Goal: Task Accomplishment & Management: Manage account settings

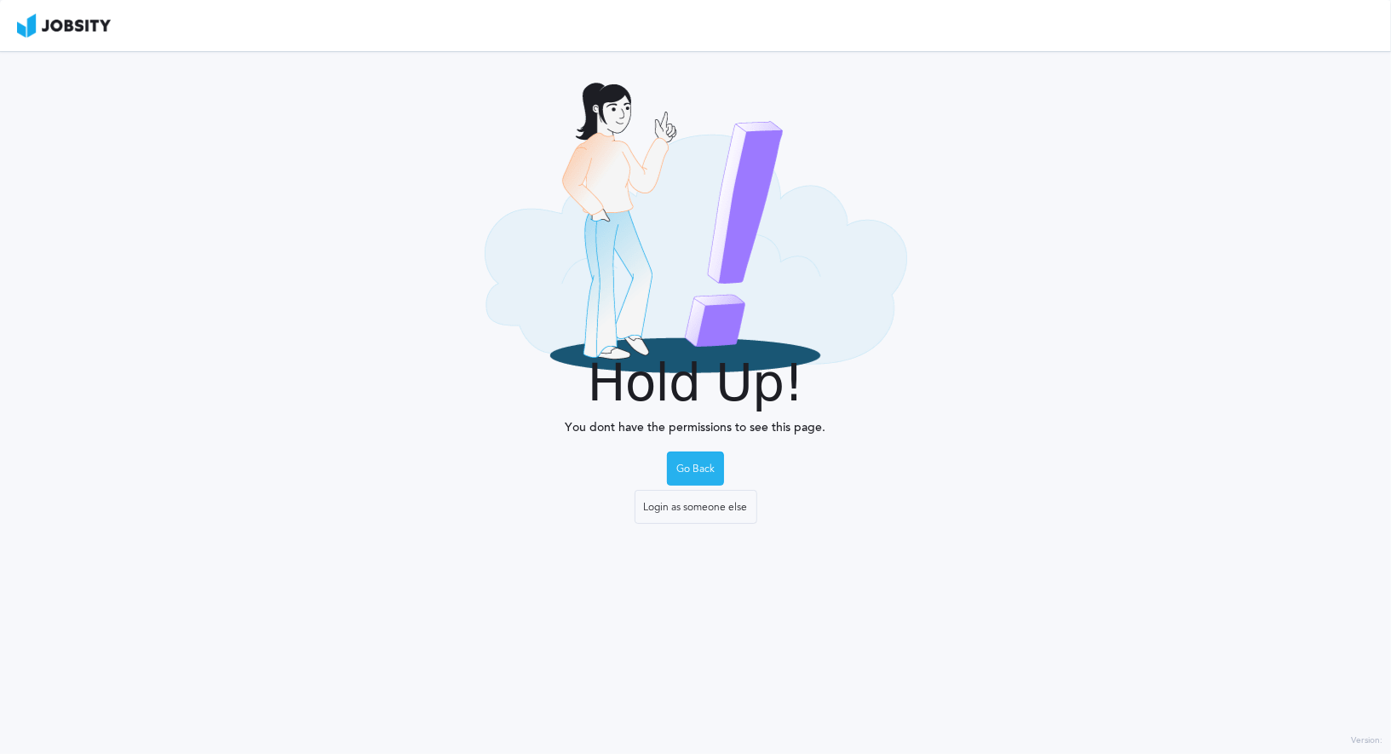
click at [701, 476] on div "Go Back" at bounding box center [695, 469] width 55 height 34
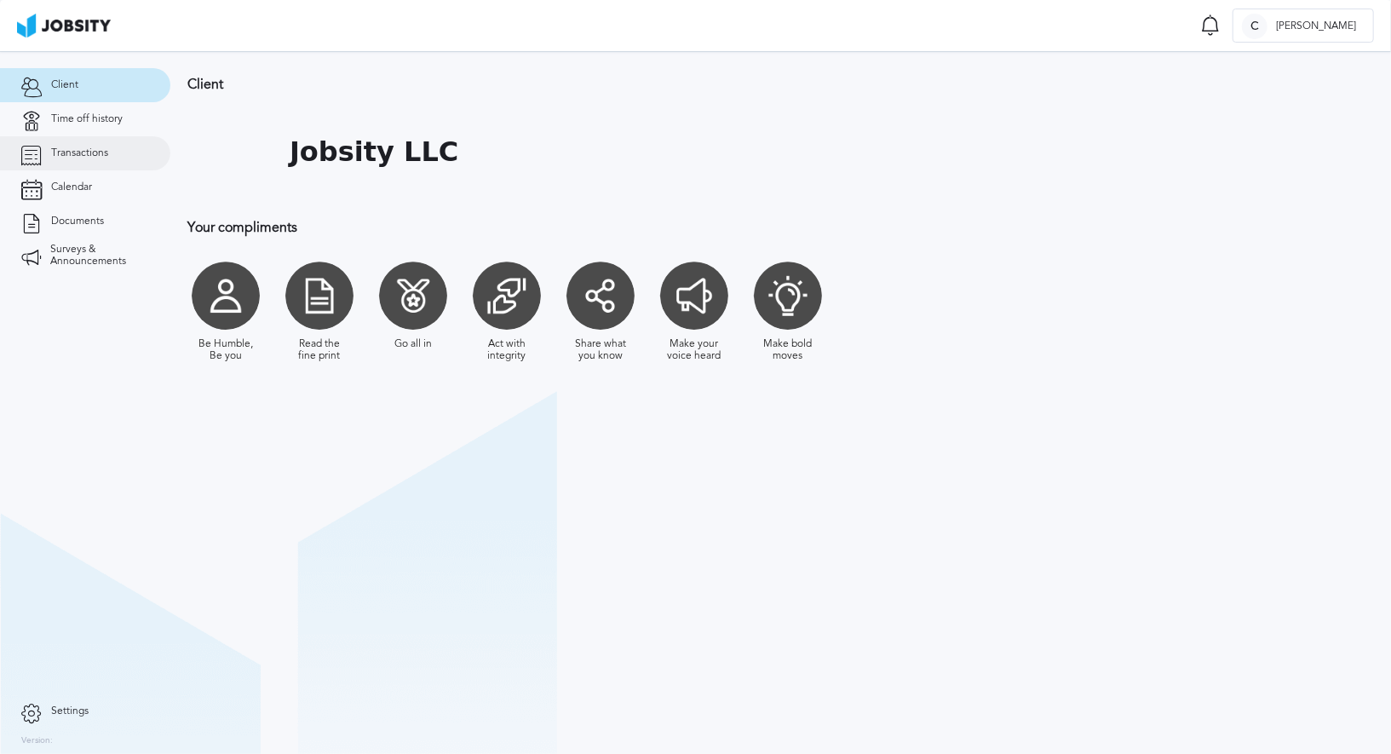
click at [114, 149] on link "Transactions" at bounding box center [85, 153] width 170 height 34
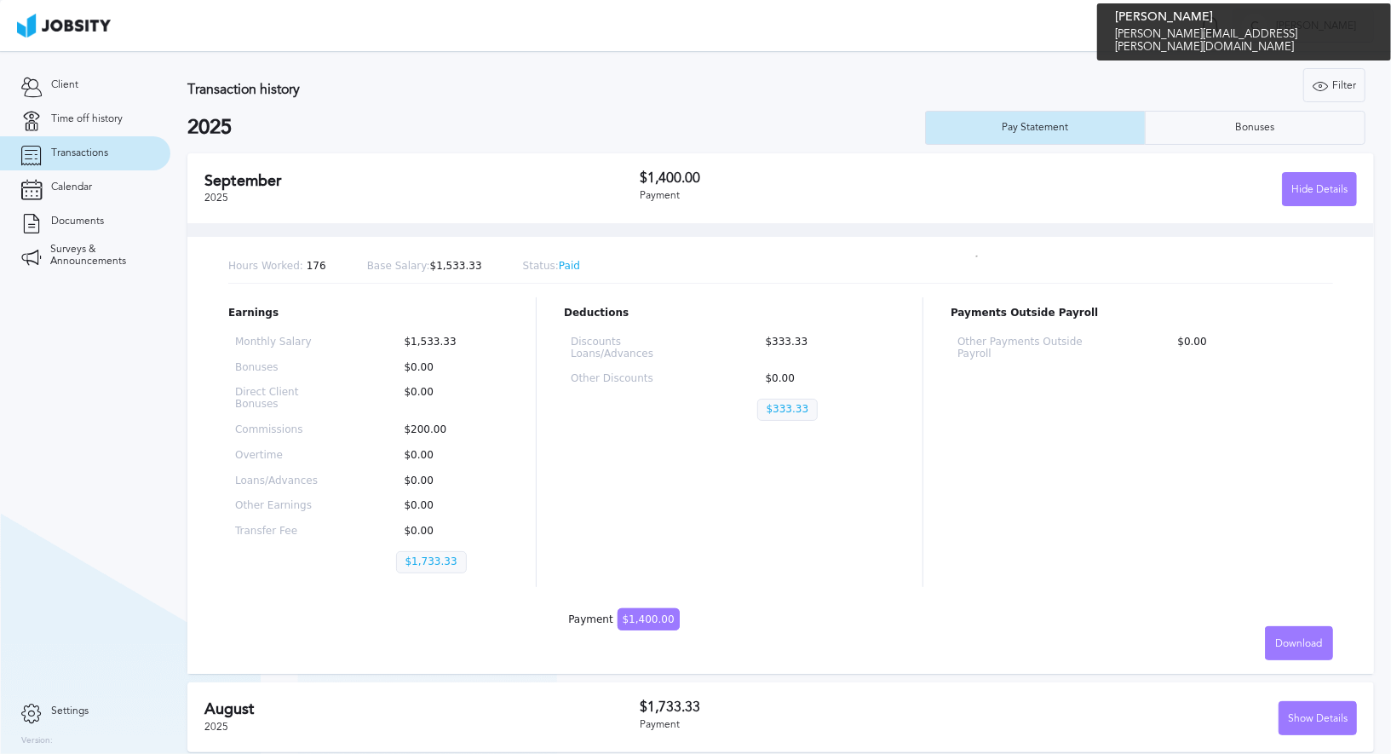
click at [1349, 22] on span "[PERSON_NAME]" at bounding box center [1315, 26] width 97 height 12
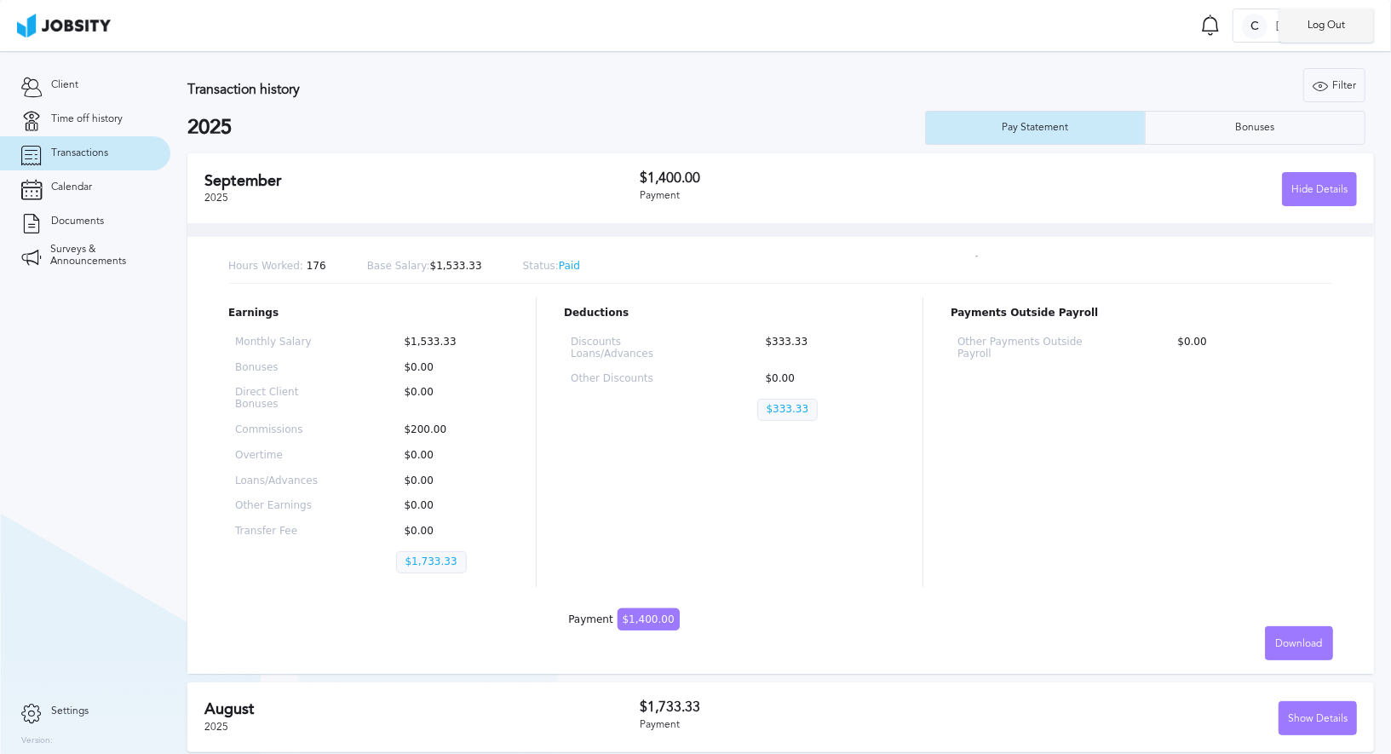
click at [1323, 27] on li "Log Out" at bounding box center [1326, 26] width 95 height 34
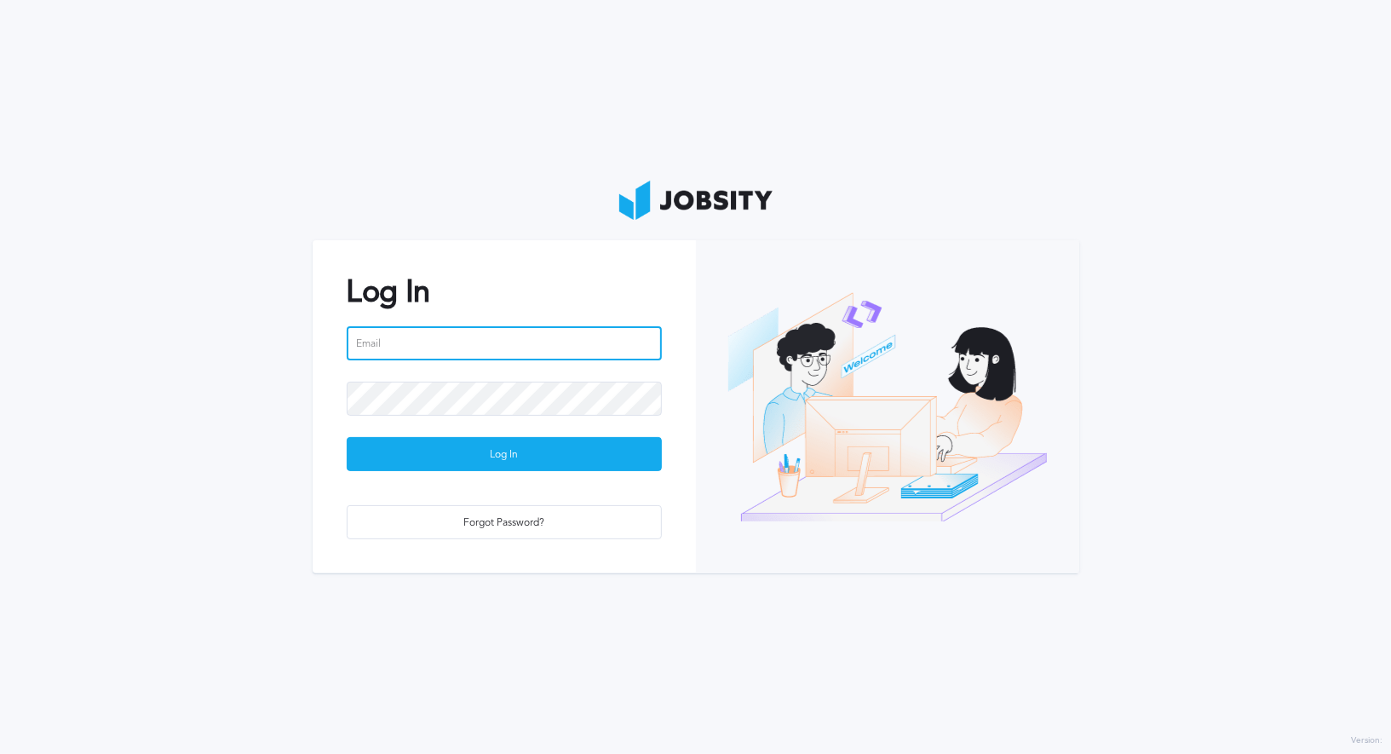
click at [556, 331] on input "email" at bounding box center [504, 343] width 315 height 34
type input "[EMAIL_ADDRESS][PERSON_NAME][DOMAIN_NAME]"
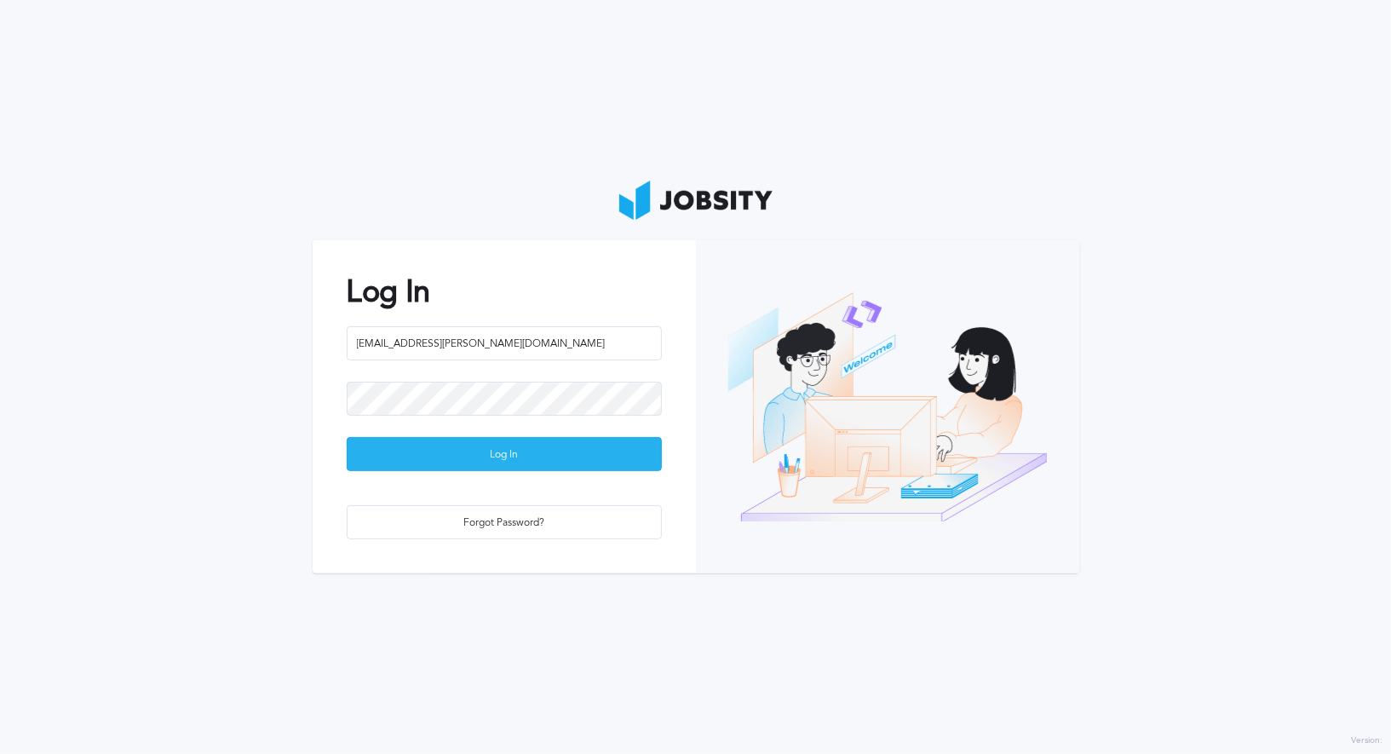
click at [521, 449] on div "Log In" at bounding box center [504, 455] width 313 height 34
